Goal: Book appointment/travel/reservation

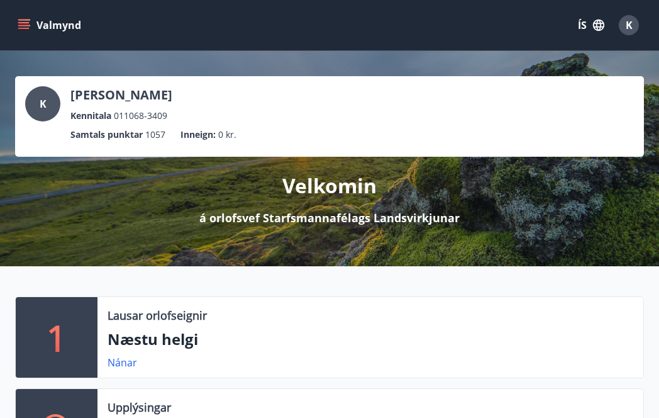
click at [18, 25] on icon "menu" at bounding box center [25, 25] width 14 height 1
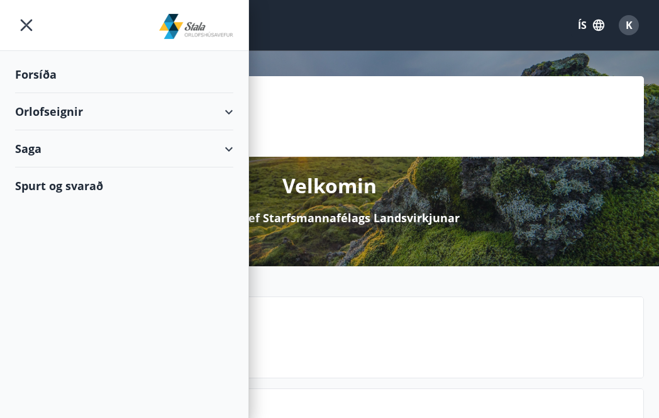
click at [43, 97] on div "Orlofseignir" at bounding box center [124, 111] width 218 height 37
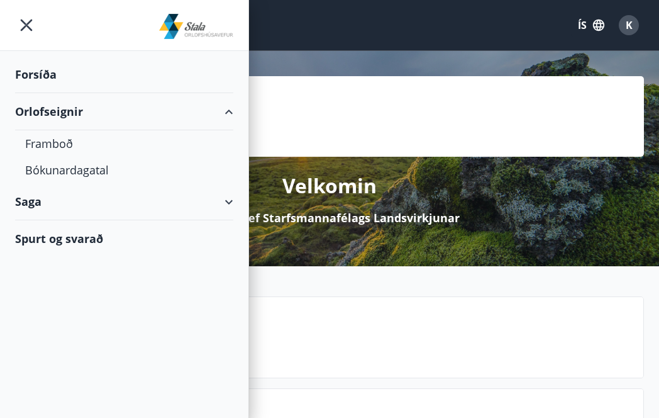
click at [44, 103] on div "Orlofseignir" at bounding box center [124, 111] width 218 height 37
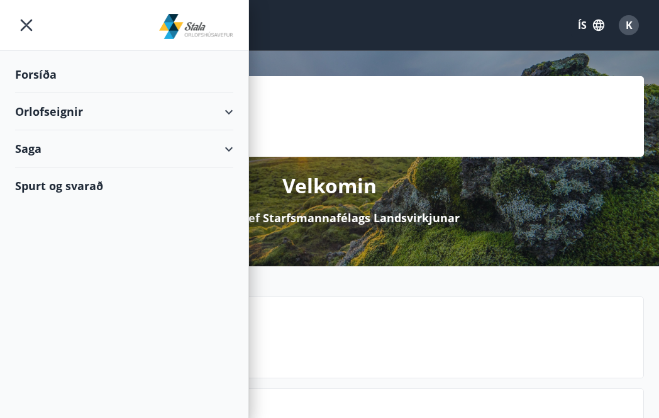
click at [50, 116] on div "Orlofseignir" at bounding box center [124, 111] width 218 height 37
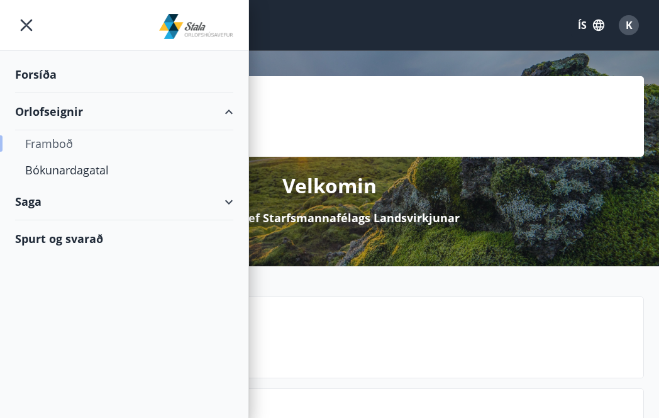
click at [53, 143] on div "Framboð" at bounding box center [124, 143] width 198 height 26
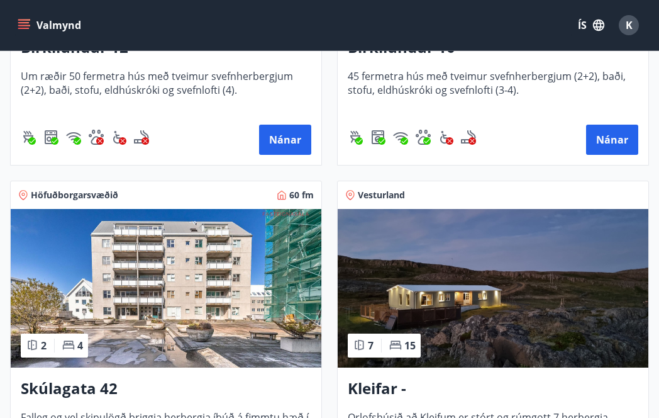
click at [171, 329] on img at bounding box center [166, 288] width 311 height 158
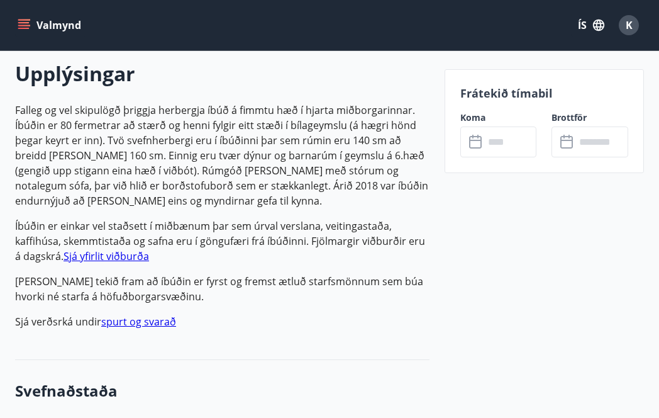
scroll to position [358, 0]
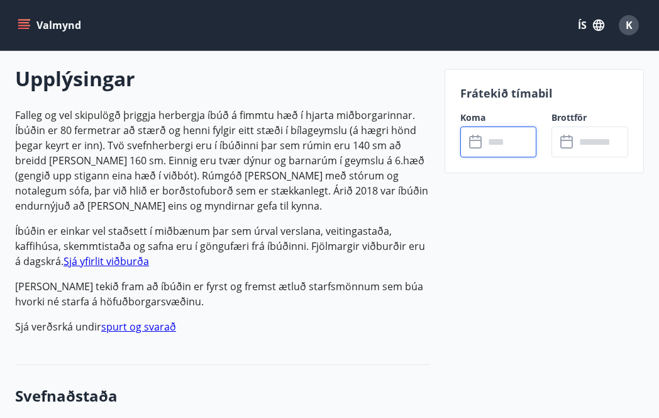
click at [498, 135] on input "text" at bounding box center [510, 141] width 53 height 31
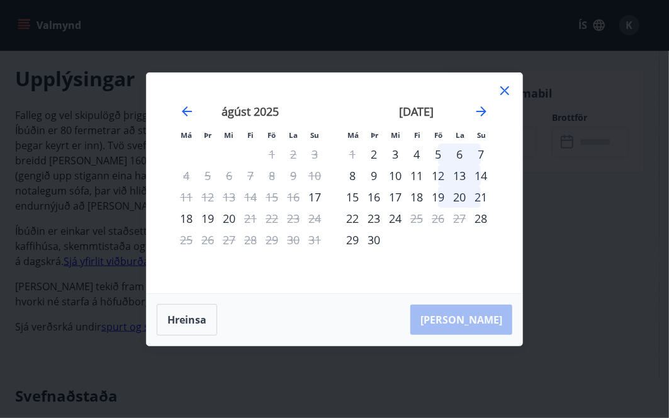
click at [503, 91] on icon at bounding box center [504, 90] width 9 height 9
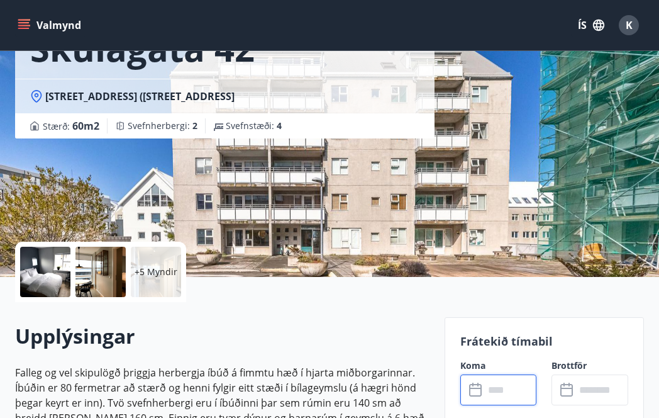
scroll to position [0, 0]
